Goal: Information Seeking & Learning: Learn about a topic

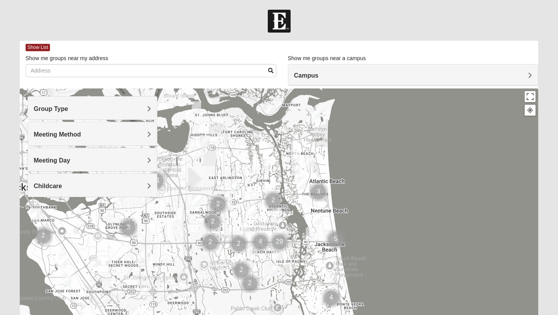
click at [113, 110] on h4 "Group Type" at bounding box center [93, 108] width 118 height 7
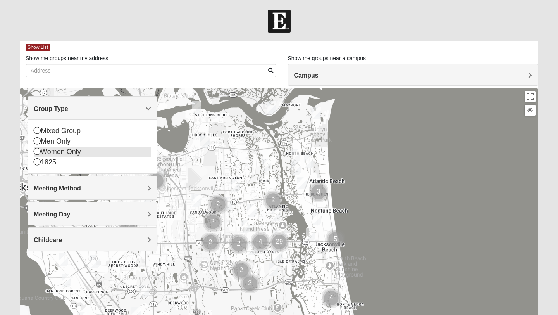
click at [79, 152] on div "Women Only" at bounding box center [93, 152] width 118 height 10
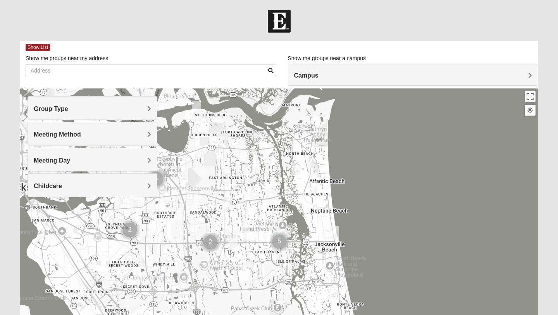
click at [331, 293] on img "Womens Barker/Johnson 32082" at bounding box center [332, 292] width 9 height 13
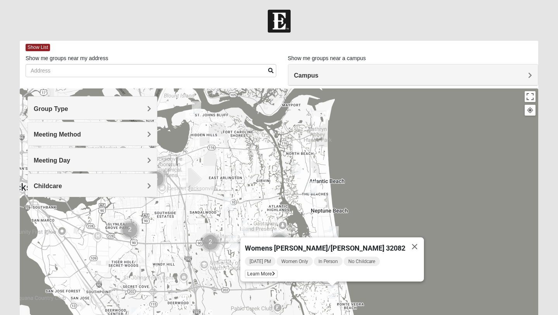
click at [315, 183] on img "Womens Foran 32233" at bounding box center [312, 187] width 9 height 13
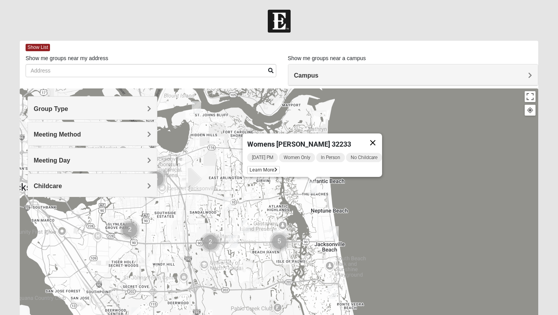
click at [378, 138] on button "Close" at bounding box center [373, 142] width 19 height 19
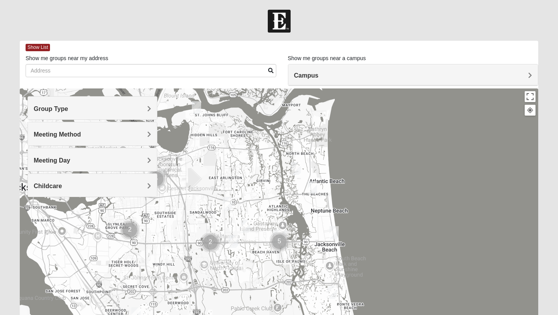
click at [250, 226] on img "Womens Parker/Vereen 32246" at bounding box center [245, 226] width 9 height 13
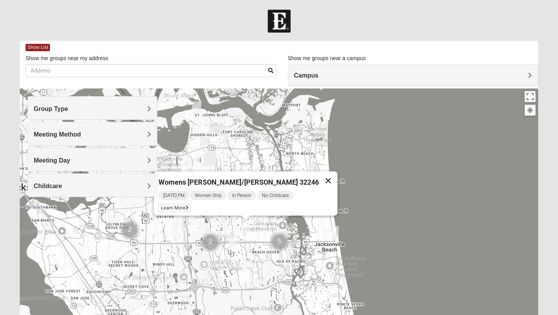
click at [319, 176] on button "Close" at bounding box center [328, 180] width 19 height 19
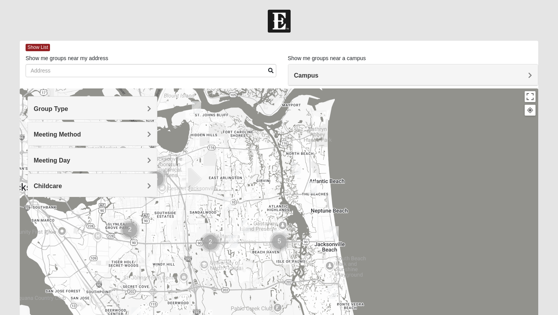
click at [234, 245] on img "Womens Harness 32224" at bounding box center [233, 241] width 9 height 13
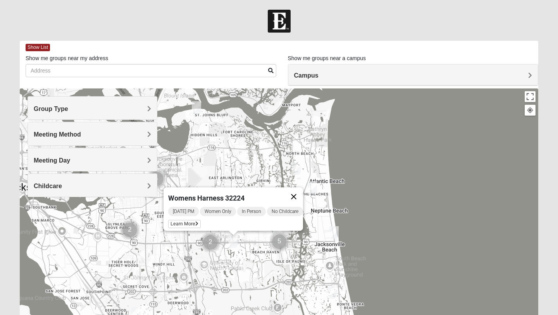
click at [297, 191] on button "Close" at bounding box center [294, 196] width 19 height 19
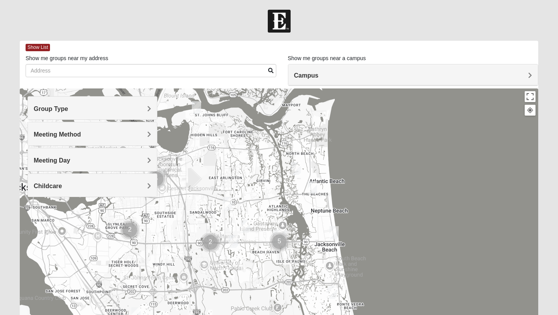
click at [235, 242] on img "Womens Harness 32224" at bounding box center [233, 241] width 9 height 13
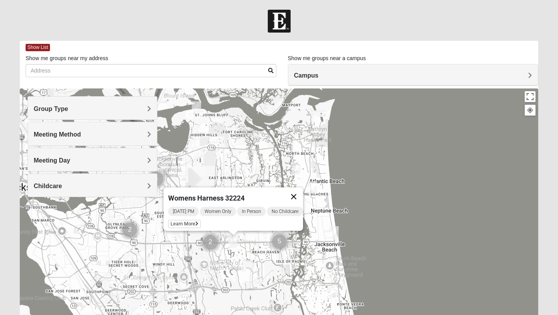
click at [302, 188] on button "Close" at bounding box center [294, 196] width 19 height 19
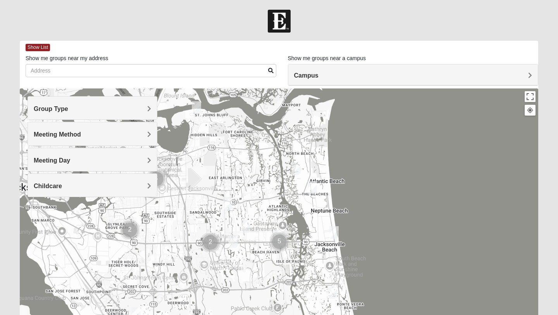
click at [226, 200] on img "Womens VanSickle 32225" at bounding box center [227, 203] width 9 height 13
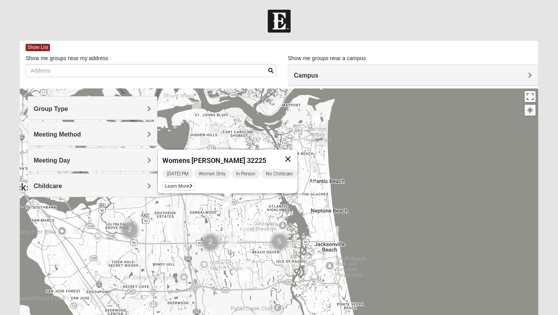
click at [297, 151] on button "Close" at bounding box center [288, 159] width 19 height 19
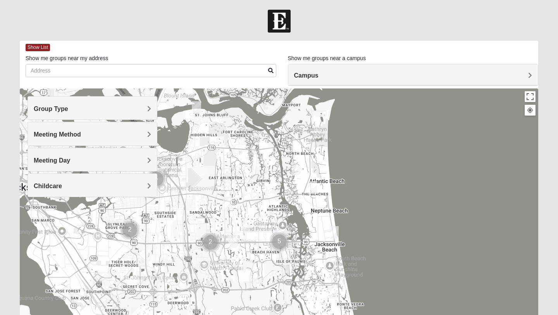
click at [108, 118] on div "Group Type" at bounding box center [92, 108] width 129 height 23
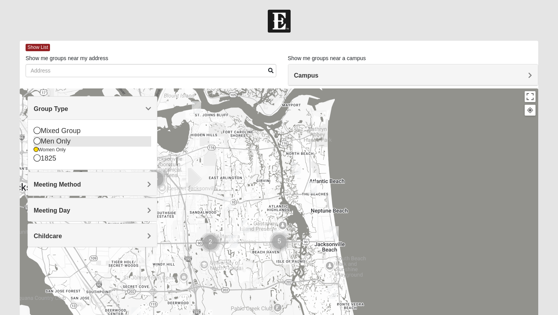
click at [61, 144] on div "Men Only" at bounding box center [93, 141] width 118 height 10
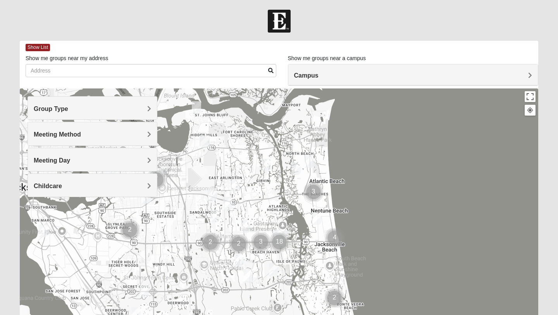
click at [76, 115] on div "Group Type" at bounding box center [92, 108] width 129 height 23
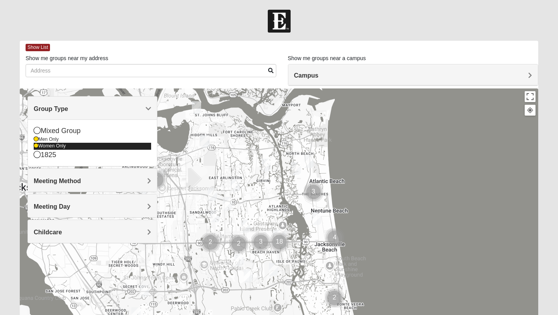
click at [42, 146] on div "Women Only" at bounding box center [93, 146] width 118 height 7
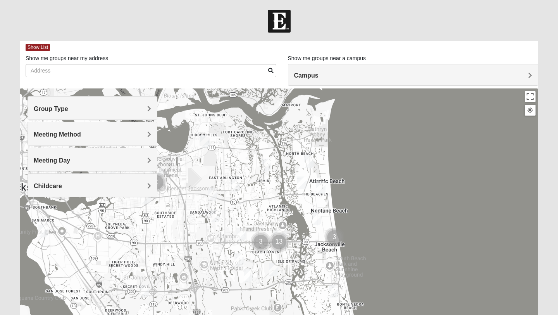
click at [337, 243] on img "Cluster of 3 groups" at bounding box center [334, 237] width 19 height 19
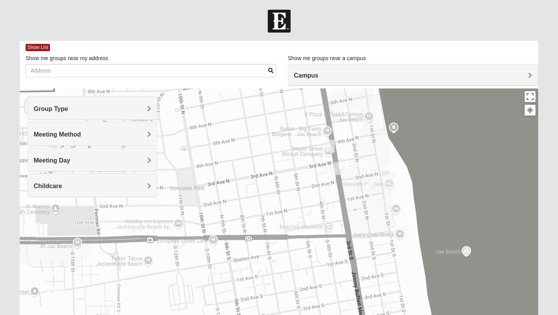
drag, startPoint x: 334, startPoint y: 262, endPoint x: 335, endPoint y: 211, distance: 50.8
click at [336, 211] on div "To navigate, press the arrow keys." at bounding box center [279, 243] width 519 height 310
click at [332, 146] on img "Mens Mauney/Windesheim 32266" at bounding box center [330, 146] width 9 height 13
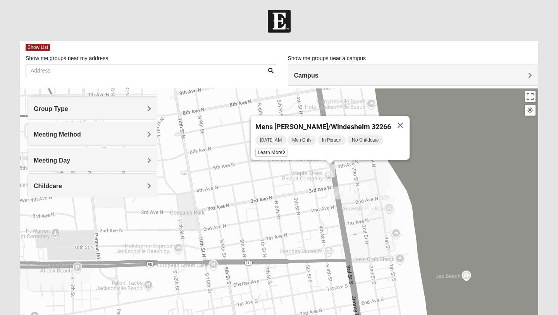
click at [341, 197] on img "Mens Sellers 32250" at bounding box center [338, 193] width 9 height 13
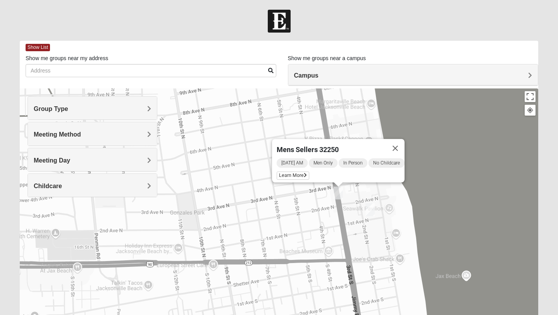
click at [375, 214] on div "Mens Sellers 32250 [DATE] AM Men Only In Person No Childcare Learn More" at bounding box center [279, 243] width 519 height 310
click at [370, 210] on img "Mens McLauchlan 32250" at bounding box center [370, 209] width 9 height 13
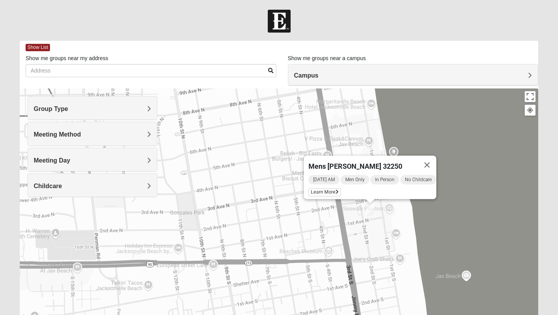
click at [130, 166] on div "Meeting Day" at bounding box center [92, 159] width 129 height 23
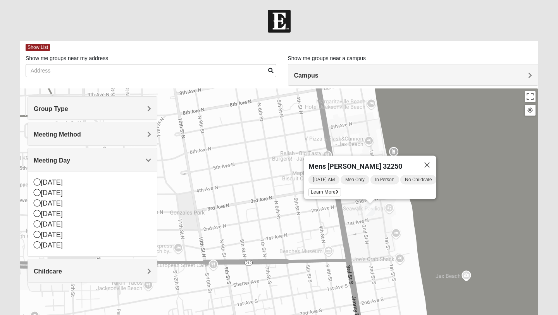
click at [130, 166] on div "Meeting Day" at bounding box center [92, 159] width 129 height 23
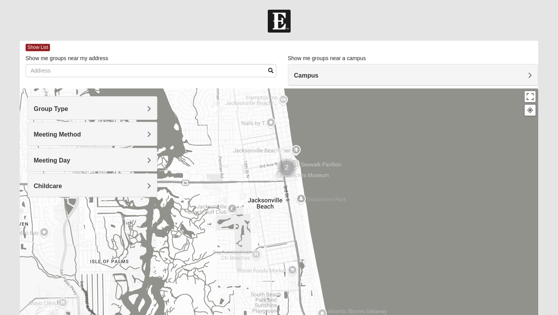
drag, startPoint x: 235, startPoint y: 261, endPoint x: 249, endPoint y: 187, distance: 75.1
click at [249, 187] on div at bounding box center [279, 243] width 519 height 310
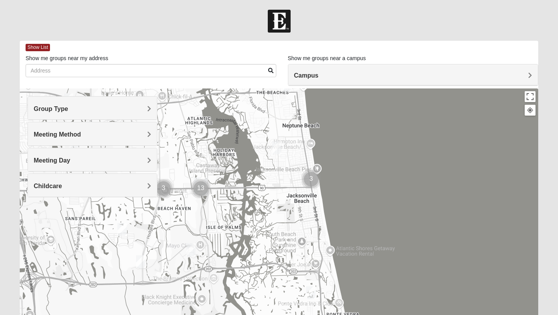
drag, startPoint x: 241, startPoint y: 200, endPoint x: 286, endPoint y: 202, distance: 45.4
click at [287, 203] on div at bounding box center [279, 243] width 519 height 310
click at [278, 152] on img "Mens Crytzer/Siemion 32250" at bounding box center [276, 147] width 9 height 13
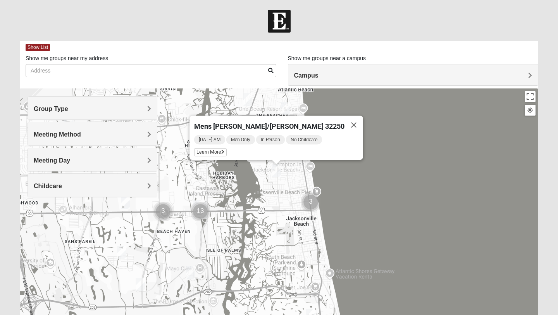
click at [193, 273] on img "Mens Schell 32224" at bounding box center [190, 272] width 9 height 13
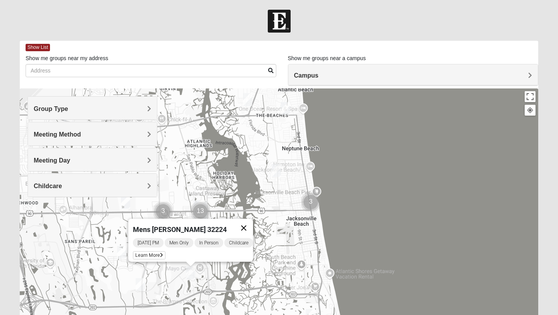
click at [253, 221] on button "Close" at bounding box center [244, 228] width 19 height 19
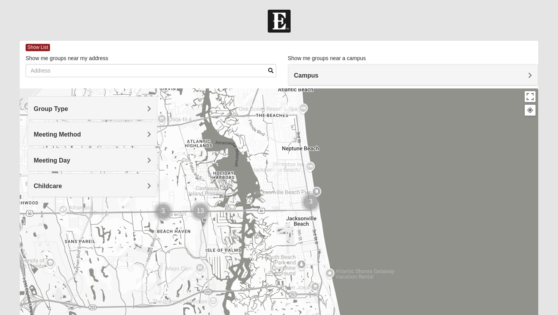
click at [201, 214] on img "Cluster of 13 groups" at bounding box center [200, 211] width 19 height 19
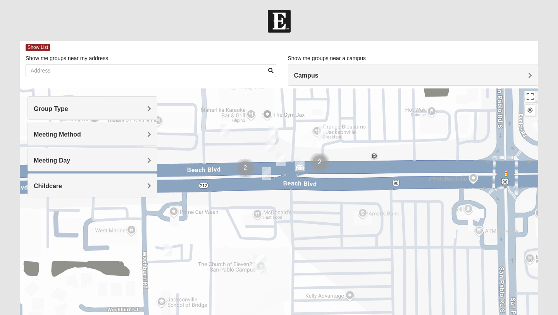
click at [273, 133] on img "On Campus Mens Myers 32250" at bounding box center [273, 132] width 9 height 13
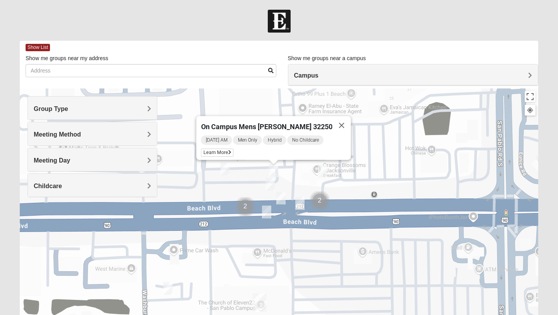
click at [228, 172] on img "Mens Hartley/Vail 32250" at bounding box center [225, 168] width 9 height 13
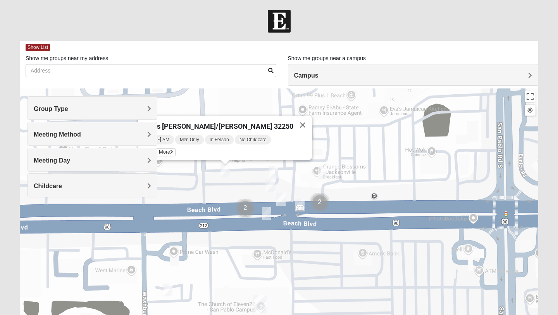
click at [272, 190] on img "Mens Cloin 32250" at bounding box center [270, 186] width 9 height 13
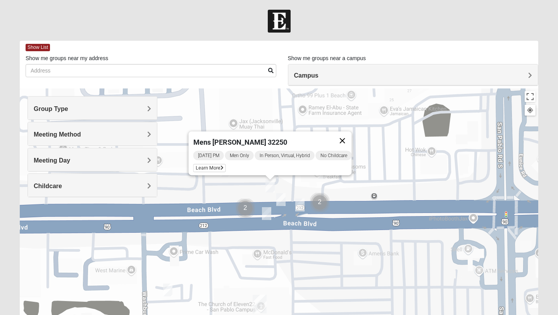
click at [348, 133] on button "Close" at bounding box center [343, 140] width 19 height 19
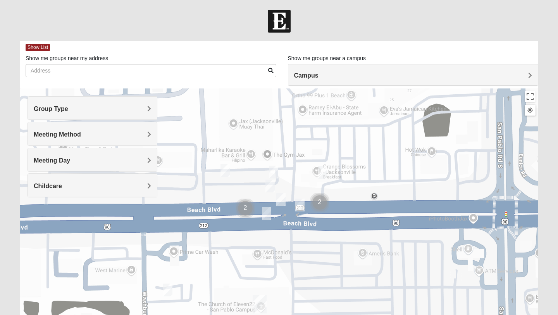
click at [324, 172] on img "On Campus Mens Hawk/Garcia 32250" at bounding box center [322, 172] width 9 height 13
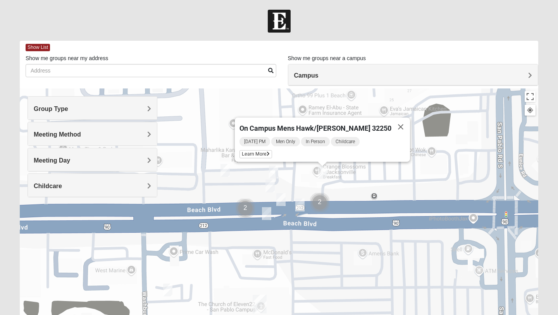
click at [302, 204] on img "On Campus Mens Pearson 32250" at bounding box center [300, 205] width 9 height 13
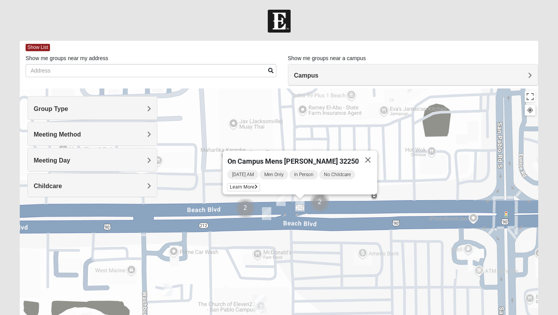
click at [280, 202] on img "On Campus Mens Pacetti 32250" at bounding box center [281, 199] width 9 height 13
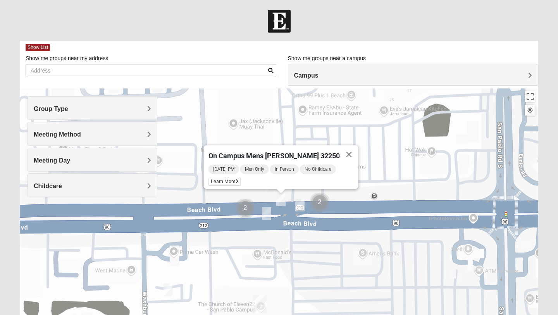
click at [267, 217] on img "On Campus Mens Smith 32250" at bounding box center [266, 213] width 9 height 13
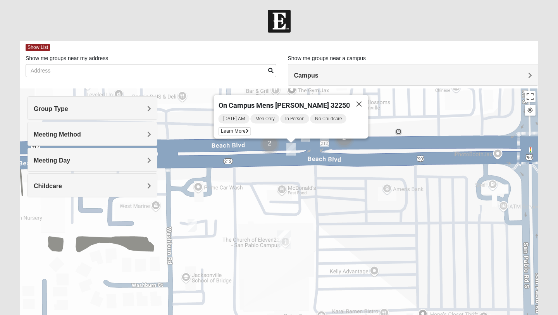
drag, startPoint x: 264, startPoint y: 242, endPoint x: 275, endPoint y: 196, distance: 47.3
click at [289, 177] on div "On Campus Mens [PERSON_NAME] 32250 [DATE] AM Men Only In Person No Childcare Le…" at bounding box center [279, 243] width 519 height 310
click at [195, 231] on img "Mens Proctor 32250" at bounding box center [192, 225] width 9 height 13
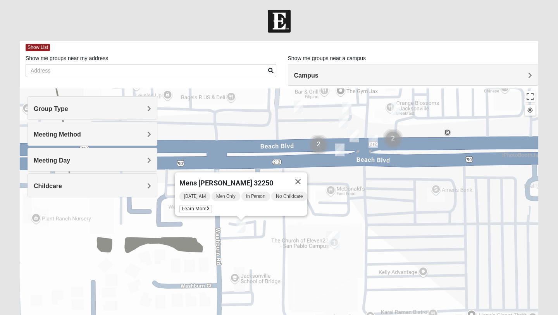
drag, startPoint x: 212, startPoint y: 249, endPoint x: 262, endPoint y: 250, distance: 50.0
click at [262, 250] on div "Mens [PERSON_NAME] 32250 [DATE] AM Men Only In Person No Childcare Learn More" at bounding box center [279, 243] width 519 height 310
click at [300, 177] on button "Close" at bounding box center [298, 181] width 19 height 19
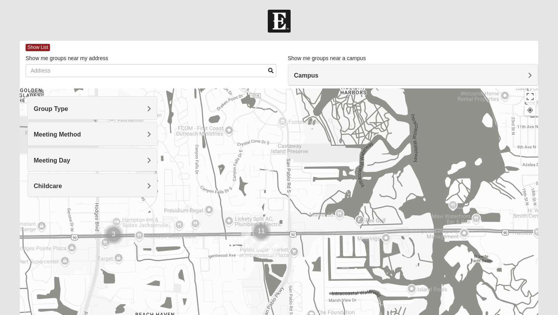
click at [278, 251] on div "To navigate, press the arrow keys." at bounding box center [279, 243] width 519 height 310
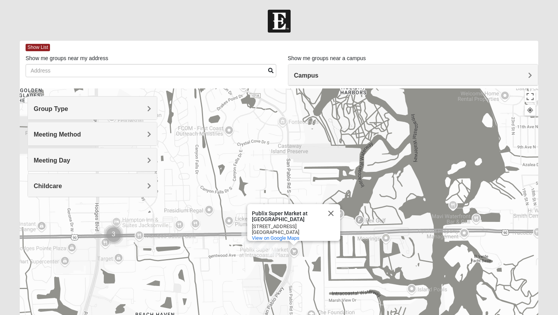
click at [274, 250] on img "On Campus Mens Starkey 32250" at bounding box center [273, 249] width 9 height 13
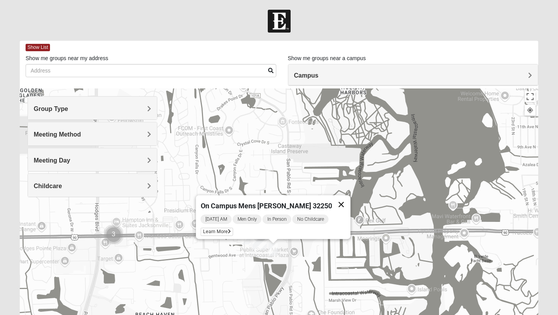
click at [333, 203] on button "Close" at bounding box center [341, 204] width 19 height 19
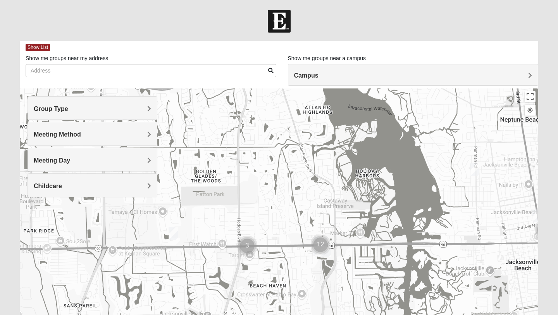
click at [254, 249] on img "Cluster of 3 groups" at bounding box center [247, 245] width 19 height 19
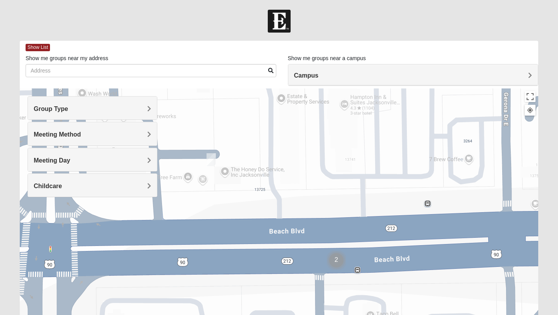
click at [337, 265] on img "Cluster of 2 groups" at bounding box center [336, 260] width 19 height 19
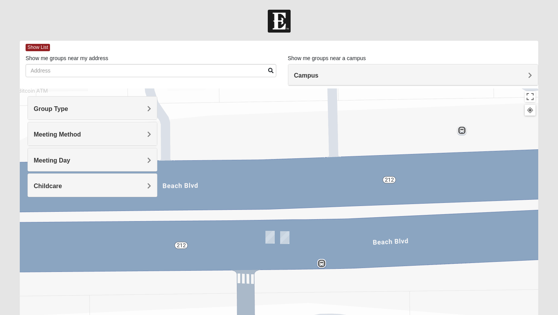
click at [285, 242] on img "Mens Swaim 32224" at bounding box center [284, 237] width 9 height 13
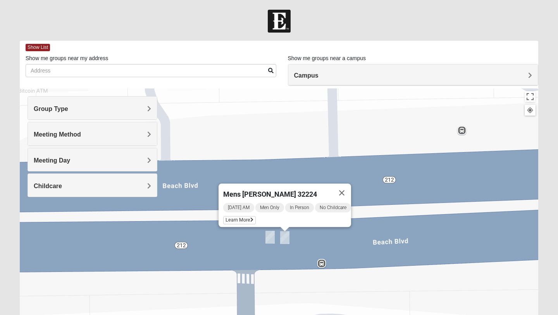
click at [272, 240] on img "Mens Brown 32224" at bounding box center [270, 237] width 9 height 13
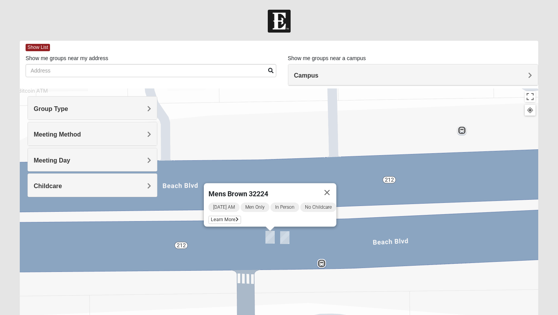
click at [345, 187] on div "Mens Brown 32224 [DATE] AM Men Only In Person No Childcare Learn More" at bounding box center [279, 243] width 519 height 310
click at [337, 187] on button "Close" at bounding box center [327, 192] width 19 height 19
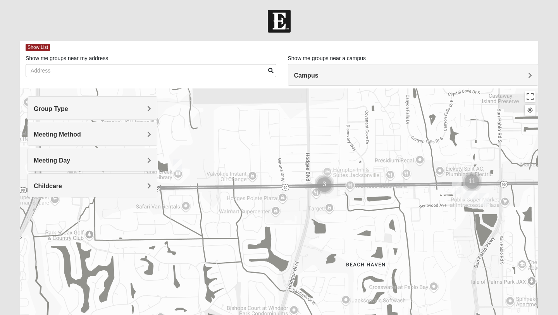
click at [486, 199] on img "On Campus Mens Starkey 32250" at bounding box center [484, 199] width 9 height 13
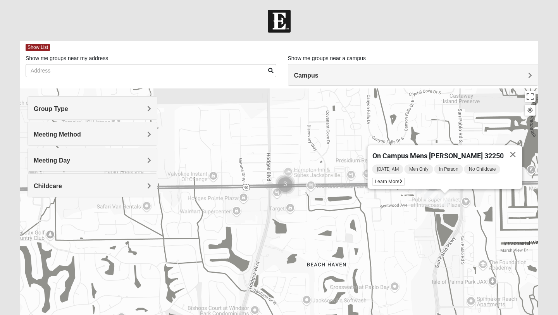
click at [417, 226] on div "On Campus Mens [PERSON_NAME] 32250 [DATE] AM Men Only In Person No Childcare Le…" at bounding box center [279, 243] width 519 height 310
